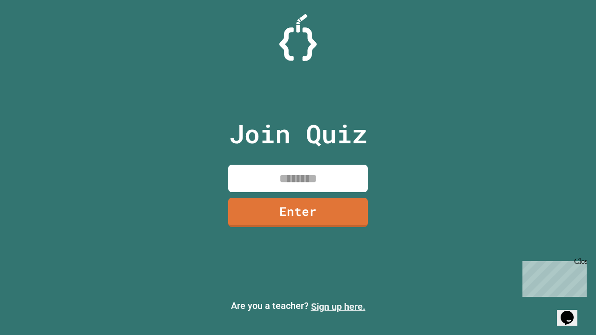
click at [338, 307] on link "Sign up here." at bounding box center [338, 306] width 54 height 11
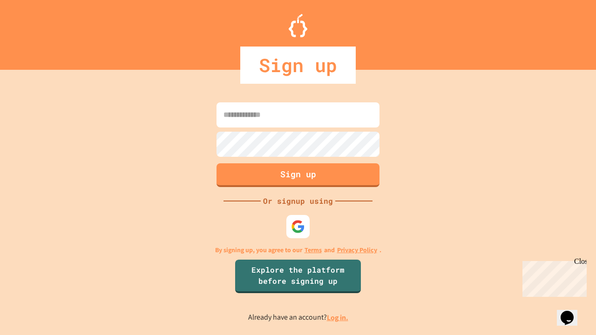
click at [338, 318] on link "Log in." at bounding box center [337, 318] width 21 height 10
